Goal: Task Accomplishment & Management: Manage account settings

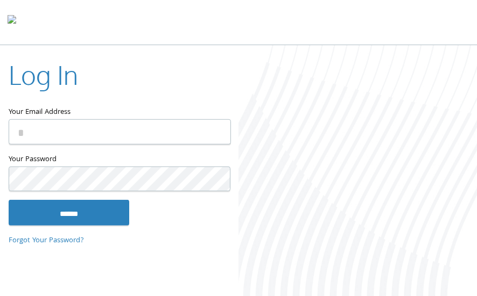
click at [86, 144] on input "Your Email Address" at bounding box center [120, 131] width 222 height 25
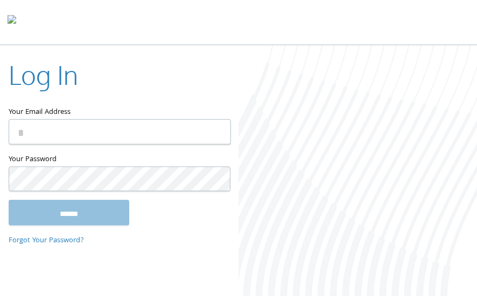
type input "**********"
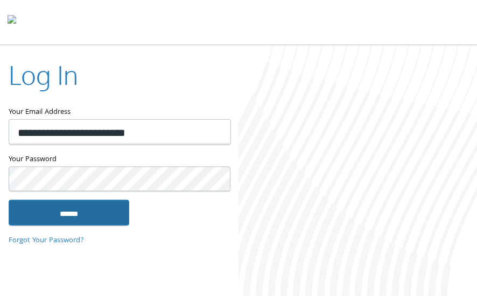
click at [82, 210] on input "******" at bounding box center [69, 213] width 120 height 26
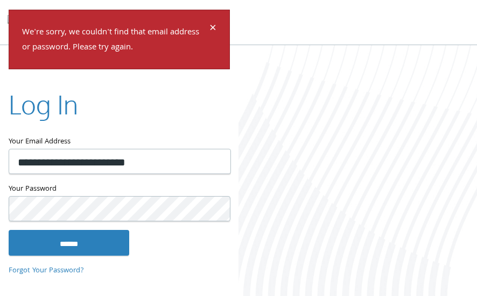
click at [9, 230] on input "******" at bounding box center [69, 243] width 120 height 26
